Goal: Information Seeking & Learning: Learn about a topic

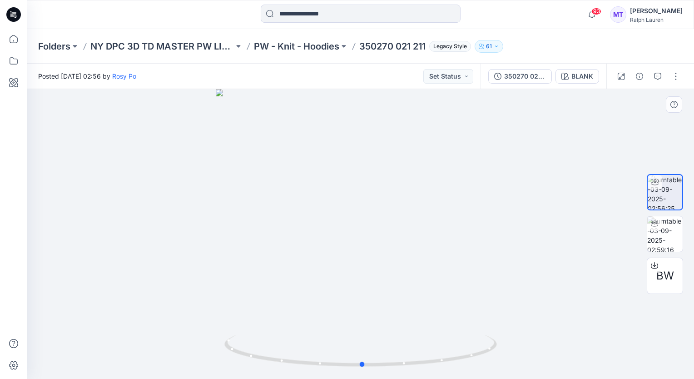
drag, startPoint x: 487, startPoint y: 220, endPoint x: 490, endPoint y: 238, distance: 18.0
click at [492, 237] on div at bounding box center [360, 234] width 667 height 290
drag, startPoint x: 488, startPoint y: 240, endPoint x: 479, endPoint y: 248, distance: 11.6
click at [487, 241] on div at bounding box center [360, 234] width 667 height 290
drag, startPoint x: 458, startPoint y: 360, endPoint x: 202, endPoint y: 328, distance: 258.1
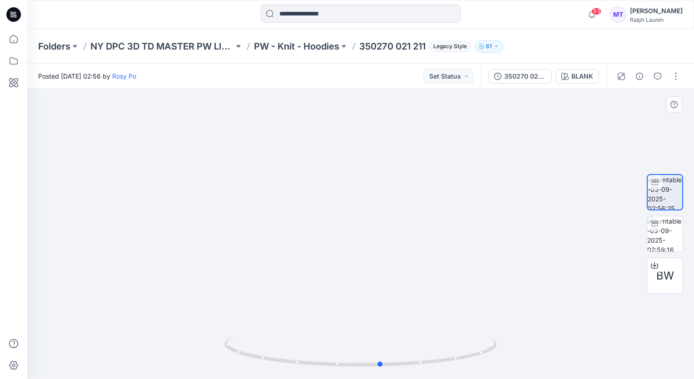
click at [202, 328] on div at bounding box center [360, 234] width 667 height 290
drag, startPoint x: 417, startPoint y: 273, endPoint x: 353, endPoint y: 282, distance: 65.2
click at [353, 282] on img at bounding box center [360, 228] width 321 height 302
drag, startPoint x: 426, startPoint y: 364, endPoint x: 397, endPoint y: 353, distance: 31.0
click at [412, 363] on icon at bounding box center [361, 352] width 275 height 34
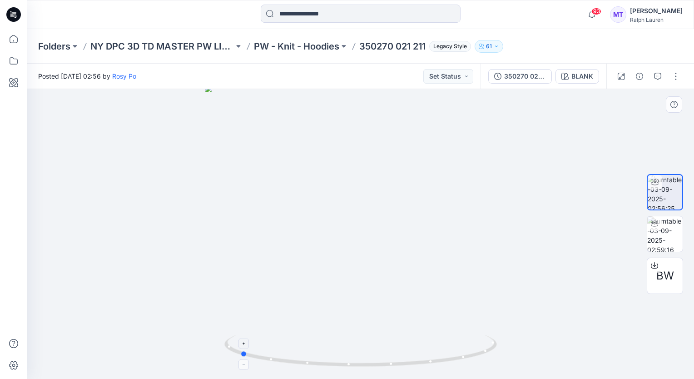
drag, startPoint x: 426, startPoint y: 359, endPoint x: 298, endPoint y: 352, distance: 127.9
click at [298, 352] on icon at bounding box center [361, 352] width 275 height 34
drag, startPoint x: 472, startPoint y: 357, endPoint x: 343, endPoint y: 351, distance: 130.1
click at [343, 351] on icon at bounding box center [361, 352] width 275 height 34
click at [665, 237] on img at bounding box center [664, 233] width 35 height 35
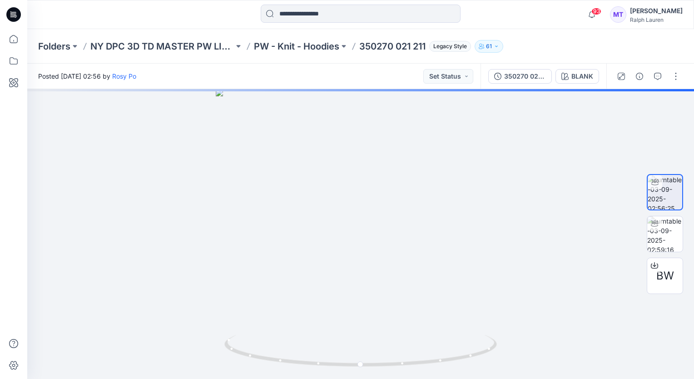
click at [289, 43] on p "PW - Knit - Hoodies" at bounding box center [296, 46] width 85 height 13
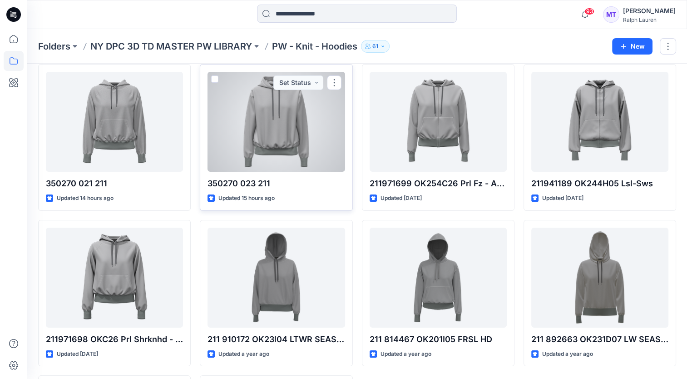
scroll to position [45, 0]
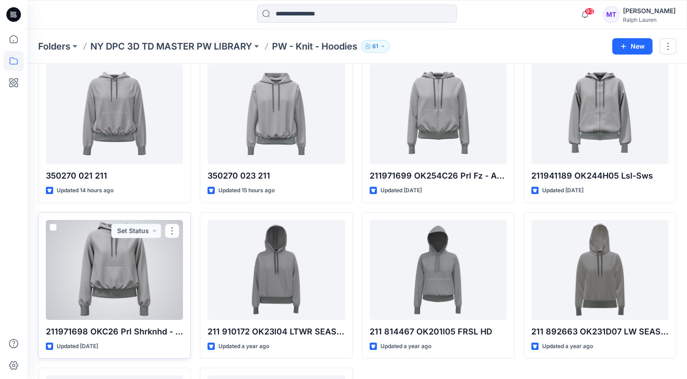
click at [118, 260] on div at bounding box center [114, 270] width 137 height 100
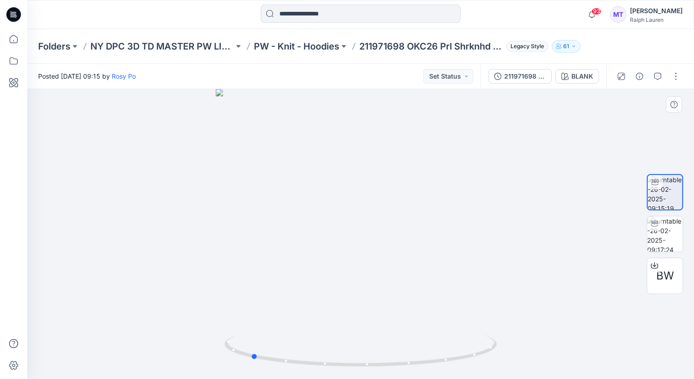
drag, startPoint x: 454, startPoint y: 323, endPoint x: 346, endPoint y: 327, distance: 107.7
click at [349, 327] on div at bounding box center [360, 234] width 667 height 290
click at [665, 231] on img at bounding box center [664, 233] width 35 height 35
drag, startPoint x: 401, startPoint y: 150, endPoint x: 402, endPoint y: 172, distance: 22.3
click at [399, 243] on img at bounding box center [361, 234] width 395 height 290
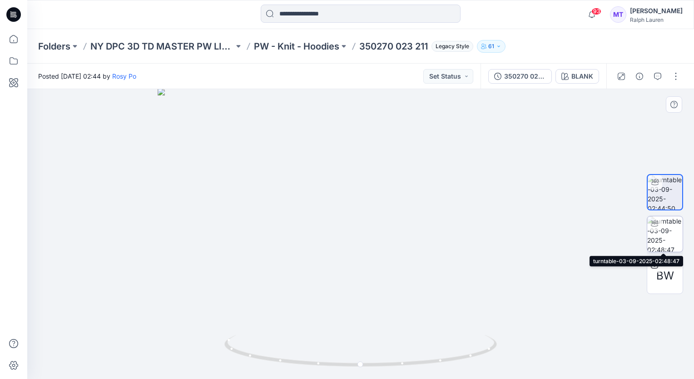
click at [662, 228] on img at bounding box center [664, 233] width 35 height 35
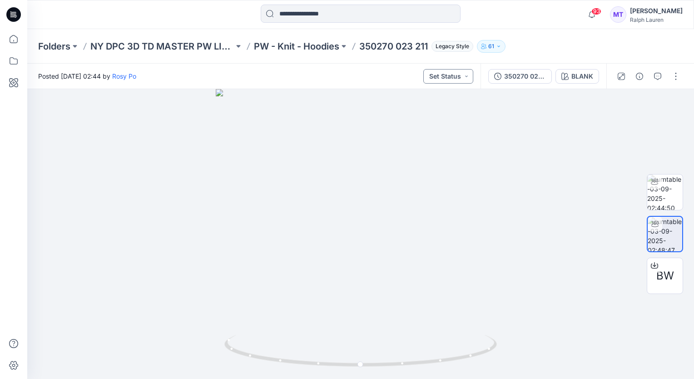
click at [458, 79] on button "Set Status" at bounding box center [448, 76] width 50 height 15
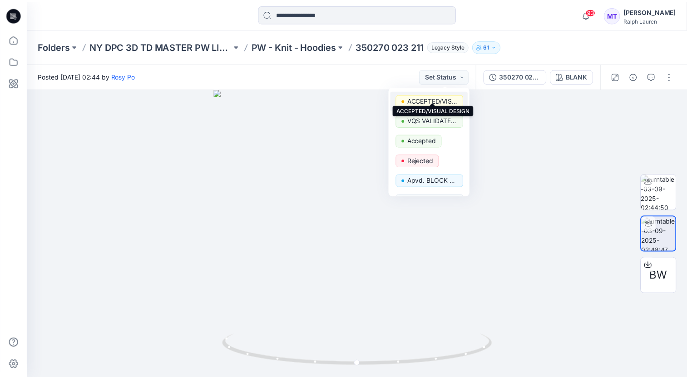
scroll to position [45, 0]
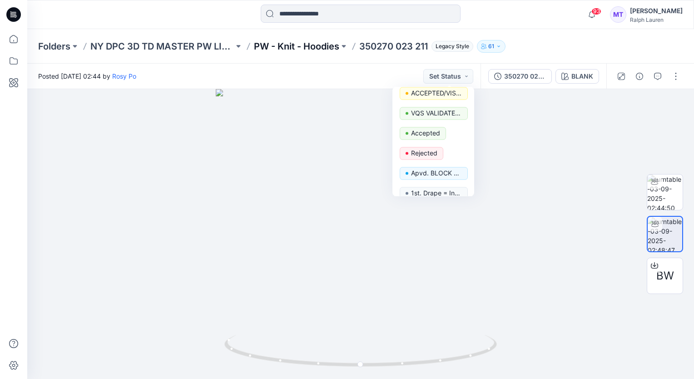
click at [313, 45] on p "PW - Knit - Hoodies" at bounding box center [296, 46] width 85 height 13
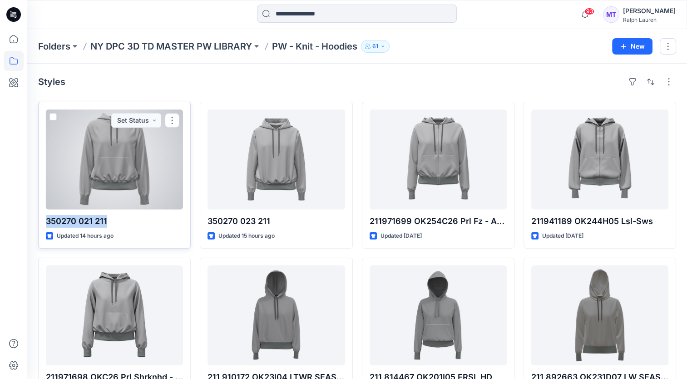
drag, startPoint x: 109, startPoint y: 219, endPoint x: 47, endPoint y: 223, distance: 62.3
click at [47, 223] on p "350270 021 211" at bounding box center [114, 221] width 137 height 13
copy p "350270 021 211"
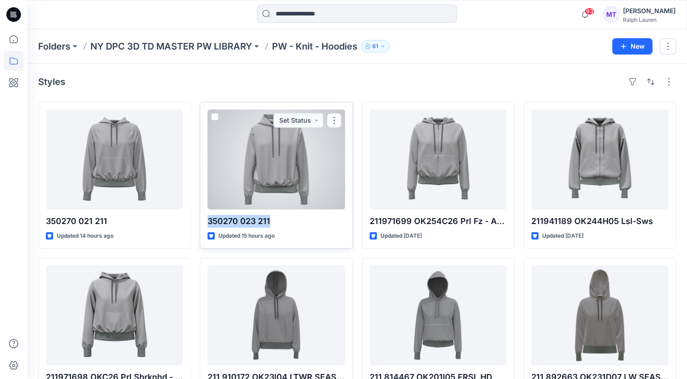
drag, startPoint x: 274, startPoint y: 220, endPoint x: 209, endPoint y: 221, distance: 65.0
click at [209, 221] on p "350270 023 211" at bounding box center [276, 221] width 137 height 13
copy p "350270 023 211"
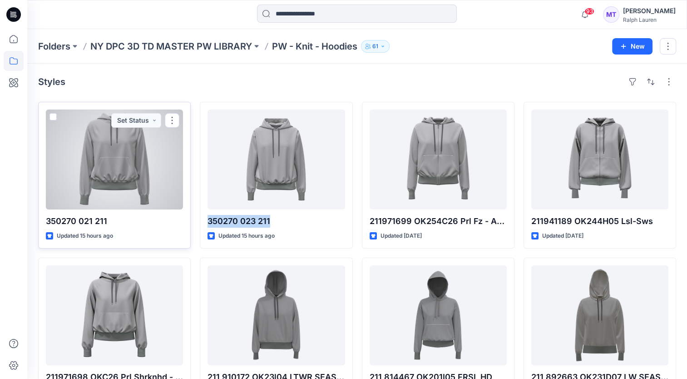
click at [81, 181] on div at bounding box center [114, 159] width 137 height 100
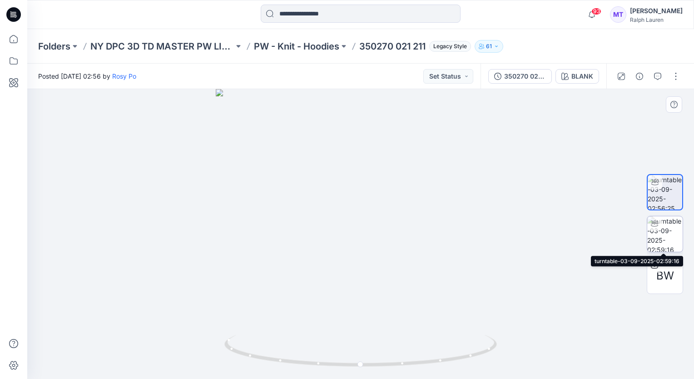
click at [661, 233] on img at bounding box center [664, 233] width 35 height 35
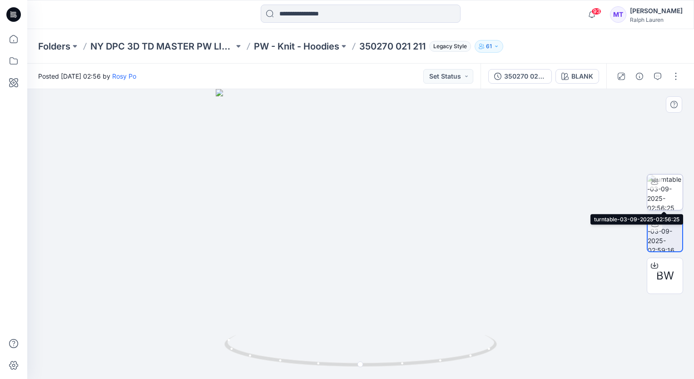
click at [665, 193] on img at bounding box center [664, 191] width 35 height 35
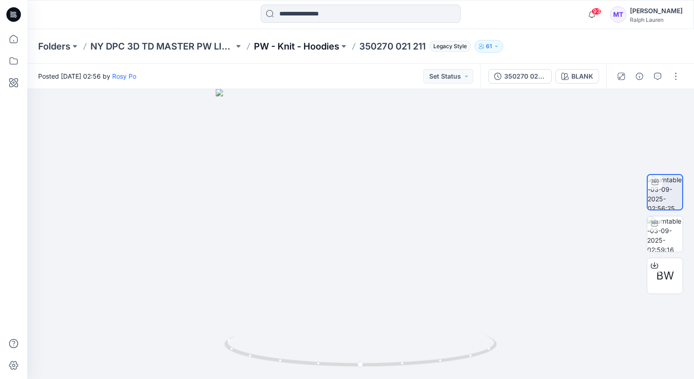
click at [313, 45] on p "PW - Knit - Hoodies" at bounding box center [296, 46] width 85 height 13
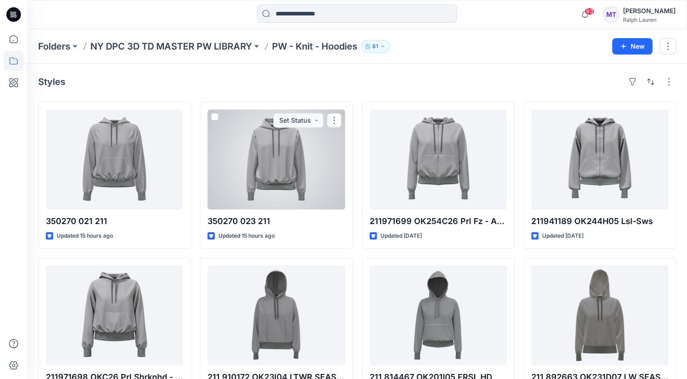
click at [278, 165] on div at bounding box center [276, 159] width 137 height 100
